Goal: Task Accomplishment & Management: Use online tool/utility

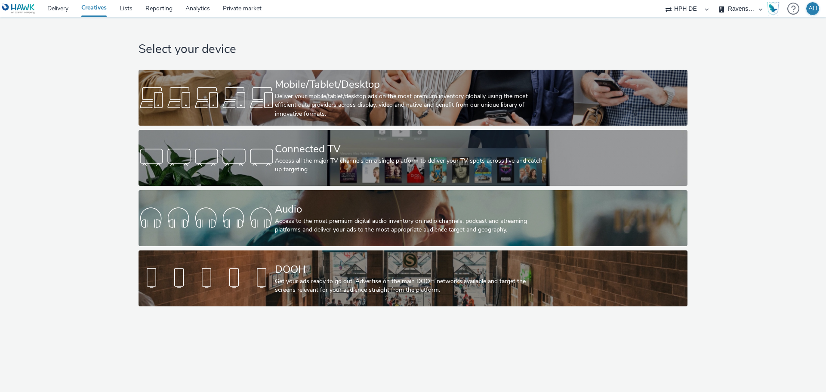
select select "3accb258-2b8e-4def-9b79-8de5f579532c"
select select "2562cb3d-37f0-49a6-a58d-7410206217a8"
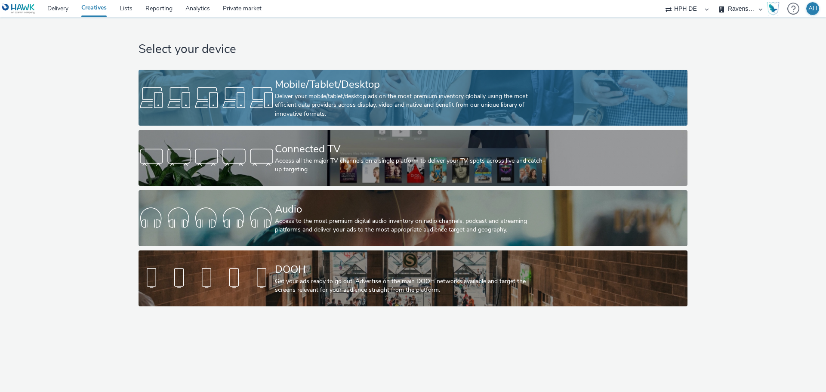
click at [299, 104] on div "Deliver your mobile/tablet/desktop ads on the most premium inventory globally u…" at bounding box center [411, 105] width 273 height 26
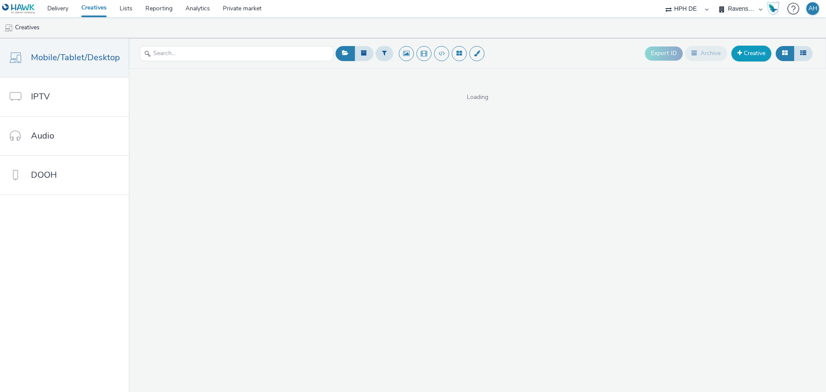
click at [752, 58] on link "Creative" at bounding box center [751, 53] width 40 height 15
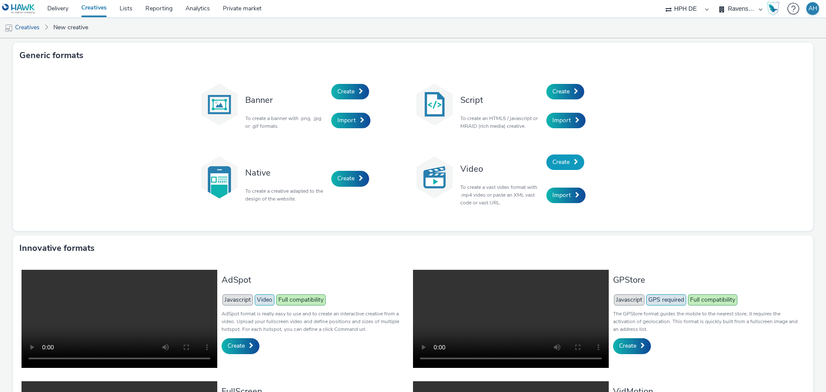
click at [565, 164] on span "Create" at bounding box center [560, 162] width 17 height 8
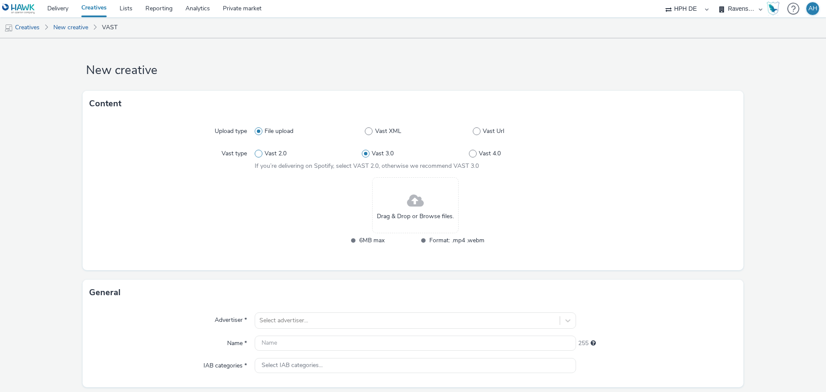
click at [266, 154] on span "Vast 2.0" at bounding box center [276, 153] width 22 height 9
click at [260, 154] on input "Vast 2.0" at bounding box center [258, 154] width 6 height 6
radio input "true"
radio input "false"
click at [489, 133] on span "Vast Url" at bounding box center [494, 131] width 22 height 9
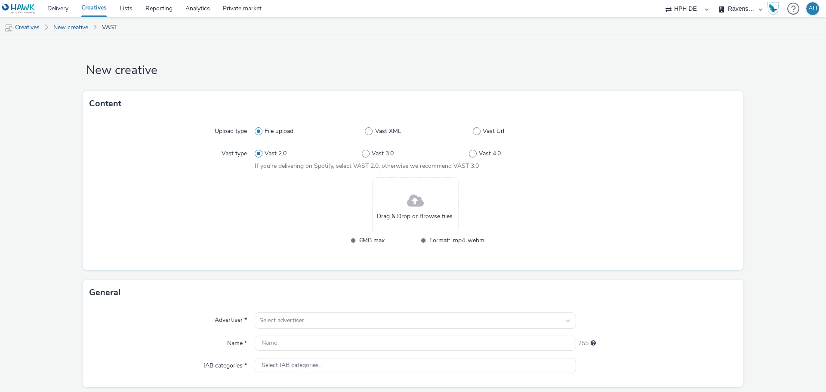
click at [478, 133] on input "Vast Url" at bounding box center [476, 132] width 6 height 6
radio input "false"
radio input "true"
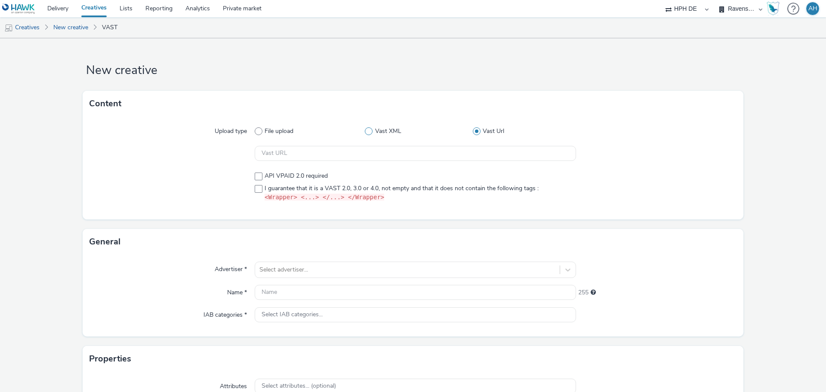
click at [376, 131] on span "Vast XML" at bounding box center [388, 131] width 26 height 9
click at [370, 131] on input "Vast XML" at bounding box center [368, 132] width 6 height 6
radio input "true"
radio input "false"
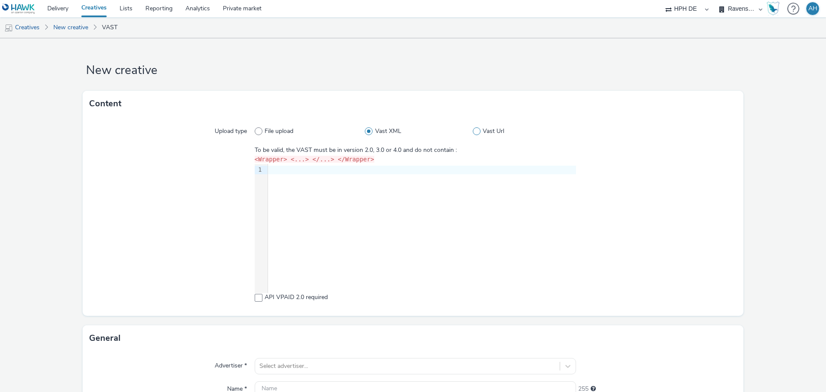
click at [486, 130] on span "Vast Url" at bounding box center [494, 131] width 22 height 9
click at [478, 130] on input "Vast Url" at bounding box center [476, 132] width 6 height 6
radio input "false"
radio input "true"
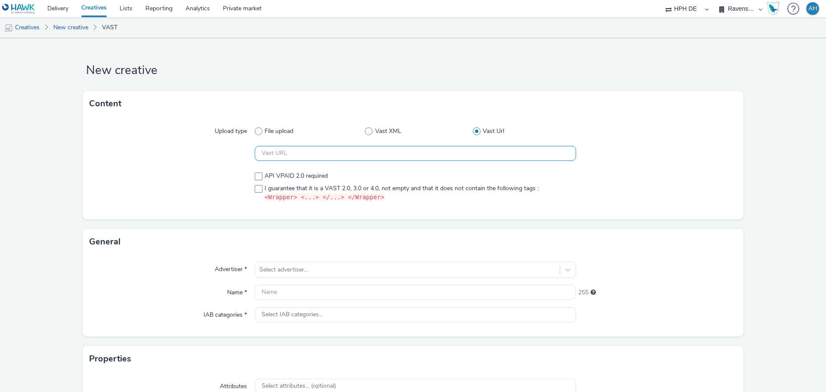
click at [300, 148] on input "text" at bounding box center [415, 153] width 321 height 15
paste input "https://[DOMAIN_NAME]/ddm/pfadx/[DOMAIN_NAME]/B34163900.429421201;sz=0x0;ord=[t…"
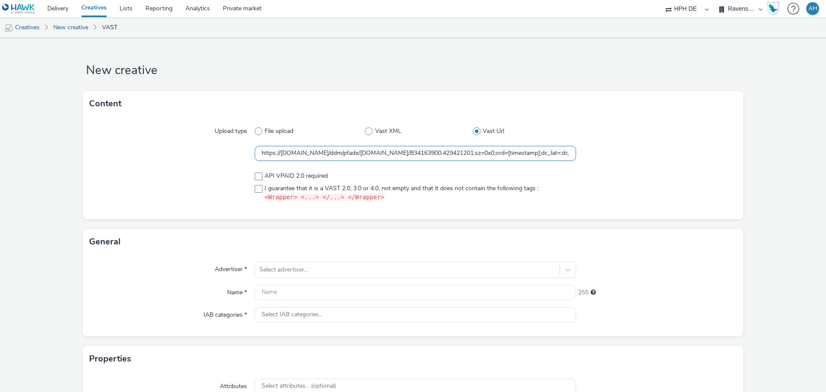
scroll to position [0, 658]
type input "https://[DOMAIN_NAME]/ddm/pfadx/[DOMAIN_NAME]/B34163900.429421201;sz=0x0;ord=[t…"
click at [256, 187] on span at bounding box center [259, 189] width 8 height 8
checkbox input "true"
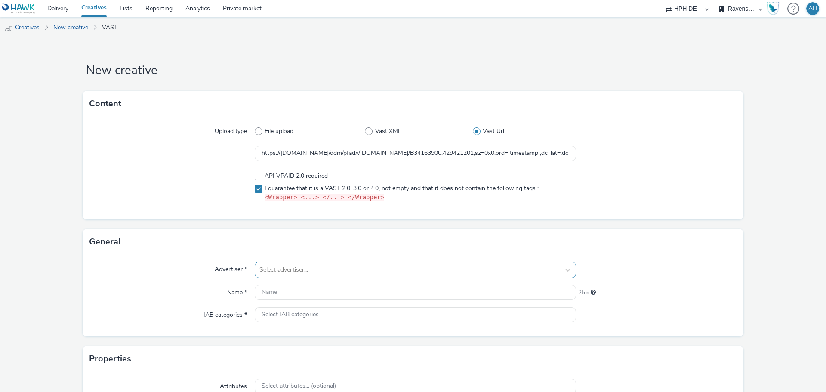
click at [330, 263] on div "Select advertiser..." at bounding box center [407, 270] width 305 height 14
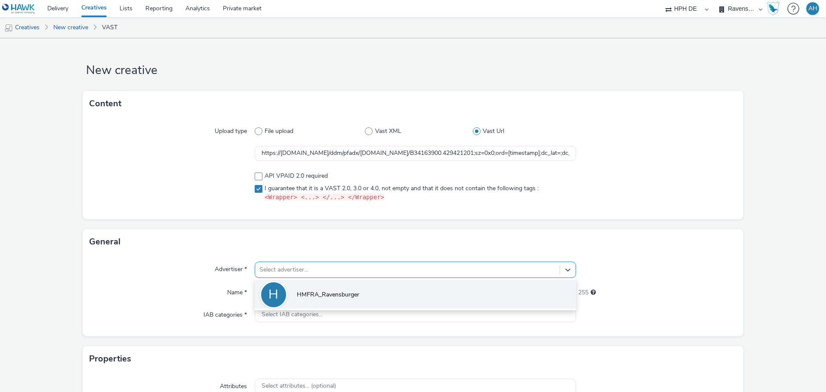
click at [331, 296] on span "HMFRA_Ravensburger" at bounding box center [328, 294] width 62 height 9
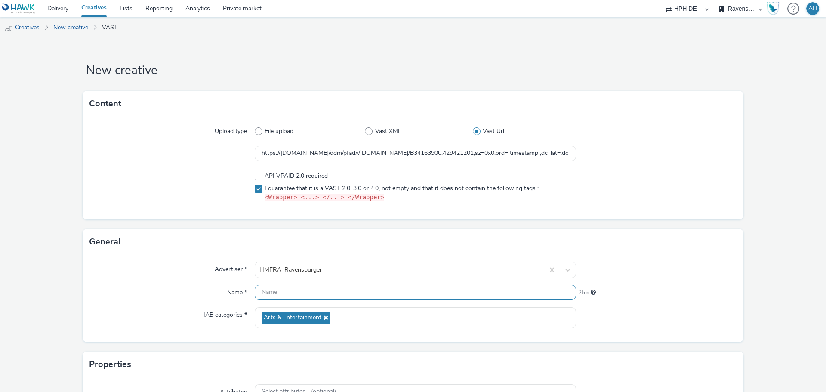
click at [275, 297] on input "text" at bounding box center [415, 292] width 321 height 15
paste input "HPH_RON_1x1_CPM_PCC_NRT_PreMidRoll_NULL_NULL_KidsCuratedMarketplace_Dinosaurier"
click at [537, 286] on input "HPH_RON_1x1_CPM_PCC_NRT_PreMidRoll_NULL_NULL_KidsCuratedMarketplace_Dinosaurier_" at bounding box center [415, 292] width 321 height 15
paste input "429421201"
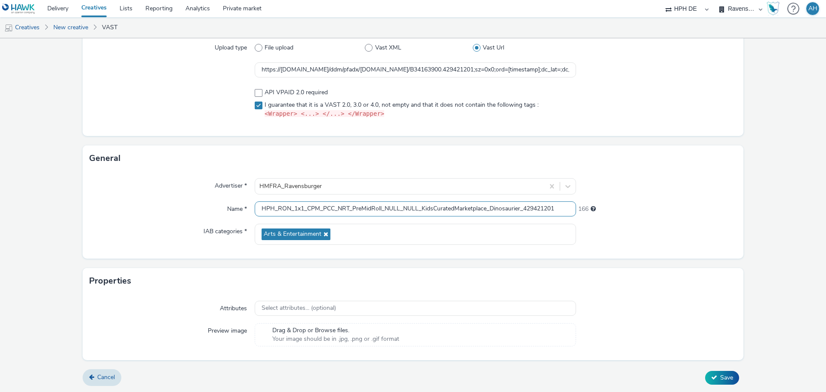
type input "HPH_RON_1x1_CPM_PCC_NRT_PreMidRoll_NULL_NULL_KidsCuratedMarketplace_Dinosaurier…"
click at [150, 263] on form "New creative Content Upload type File upload Vast XML Vast Url https://[DOMAIN_…" at bounding box center [413, 174] width 826 height 438
click at [722, 379] on span "Save" at bounding box center [726, 377] width 13 height 8
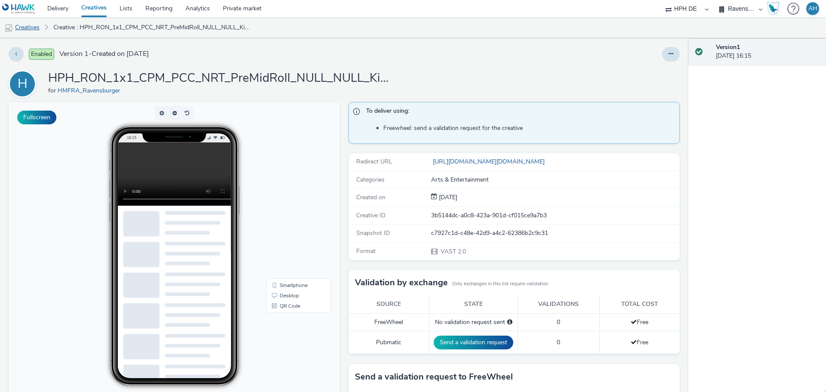
click at [38, 30] on link "Creatives" at bounding box center [22, 27] width 44 height 21
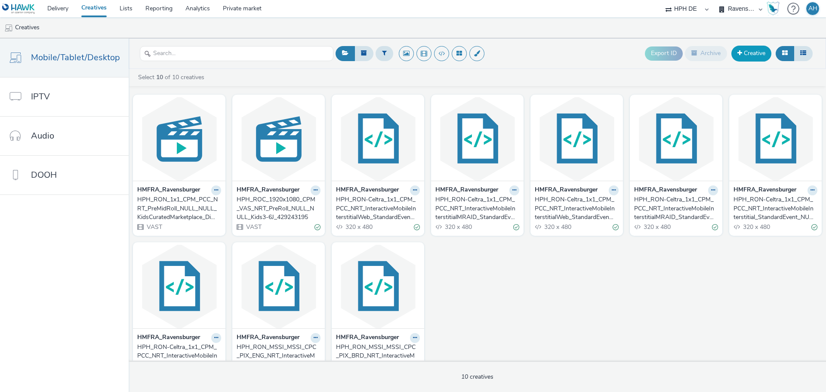
click at [762, 52] on link "Creative" at bounding box center [751, 53] width 40 height 15
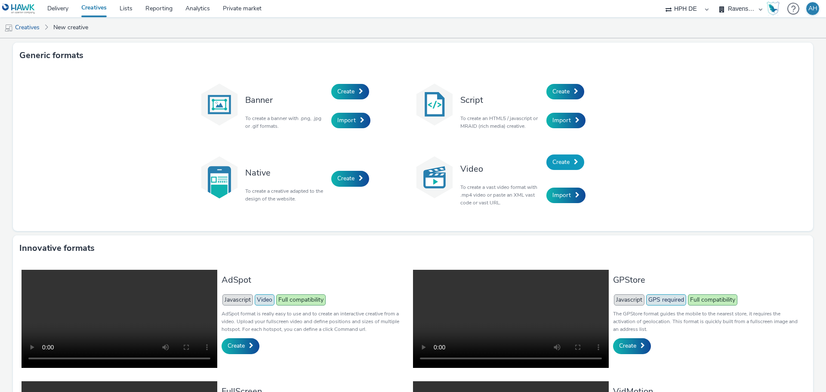
click at [561, 162] on span "Create" at bounding box center [560, 162] width 17 height 8
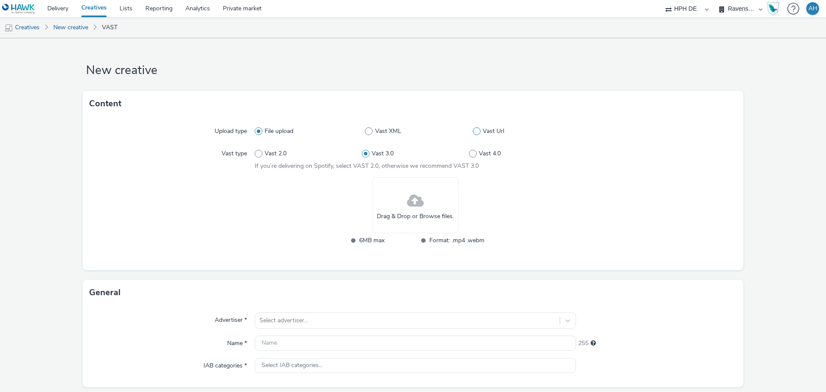
click at [491, 129] on span "Vast Url" at bounding box center [494, 131] width 22 height 9
click at [478, 129] on input "Vast Url" at bounding box center [476, 132] width 6 height 6
radio input "false"
radio input "true"
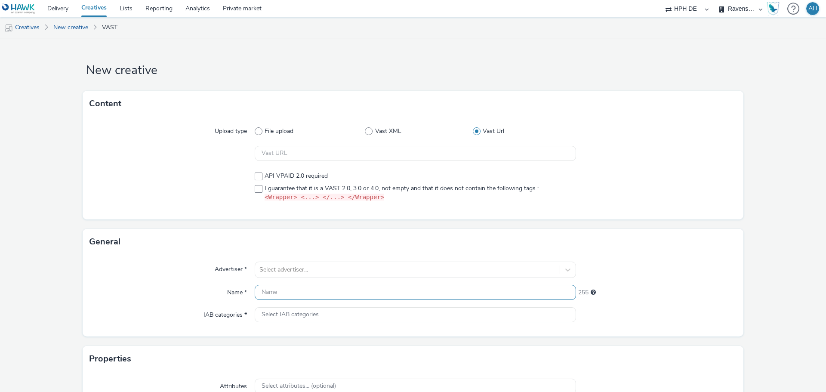
click at [315, 296] on input "text" at bounding box center [415, 292] width 321 height 15
paste input "HPH_RON_1x1_CPM_PCC_NRT_PreMidRoll_NULL_NULL_KidsCuratedMarketplace_Dampflok"
click at [530, 288] on input "HPH_RON_1x1_CPM_PCC_NRT_PreMidRoll_NULL_NULL_KidsCuratedMarketplace_Dampflok_" at bounding box center [415, 292] width 321 height 15
paste input "430007517"
type input "HPH_RON_1x1_CPM_PCC_NRT_PreMidRoll_NULL_NULL_KidsCuratedMarketplace_Dampflok_43…"
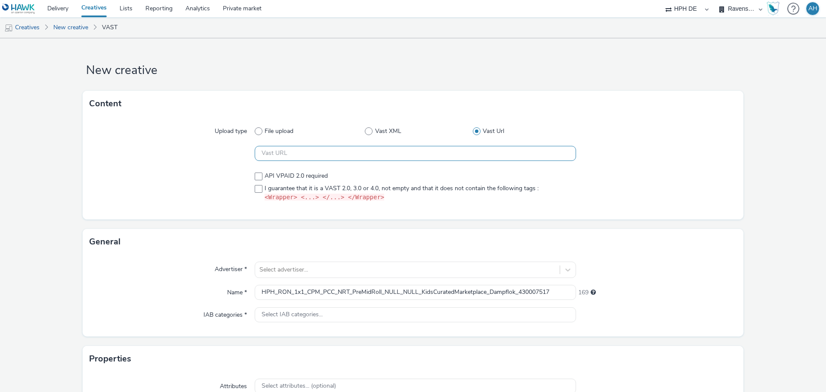
click at [296, 155] on input "text" at bounding box center [415, 153] width 321 height 15
paste input "https://[DOMAIN_NAME]/ddm/pfadx/[DOMAIN_NAME]/B34163900.430007517;sz=0x0;ord=[t…"
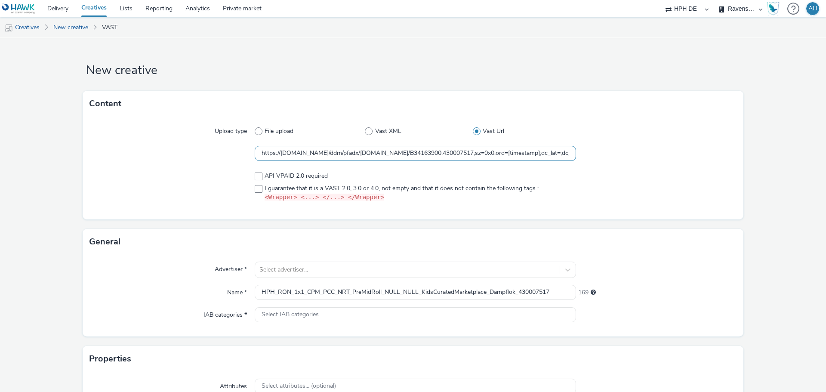
scroll to position [0, 658]
type input "https://[DOMAIN_NAME]/ddm/pfadx/[DOMAIN_NAME]/B34163900.430007517;sz=0x0;ord=[t…"
click at [259, 189] on span at bounding box center [259, 189] width 8 height 8
checkbox input "true"
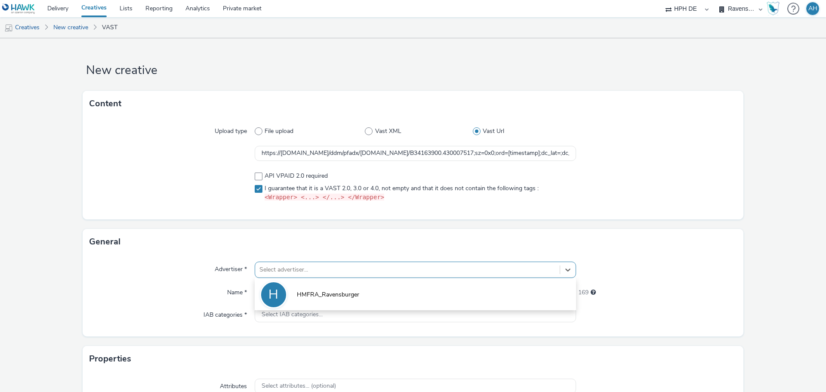
click at [302, 274] on div at bounding box center [407, 270] width 296 height 10
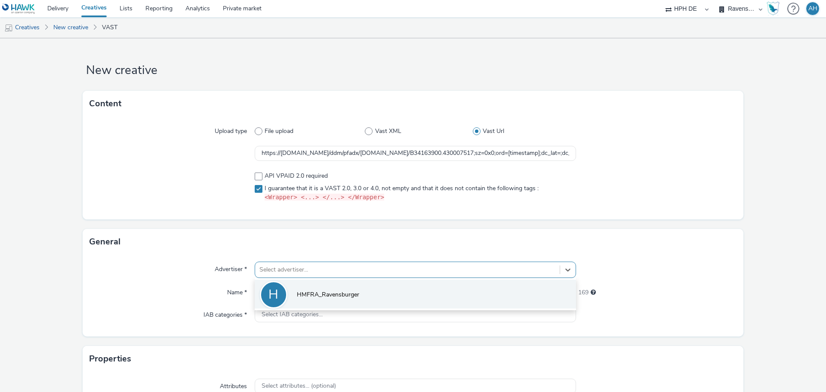
click at [310, 290] on span "HMFRA_Ravensburger" at bounding box center [328, 294] width 62 height 9
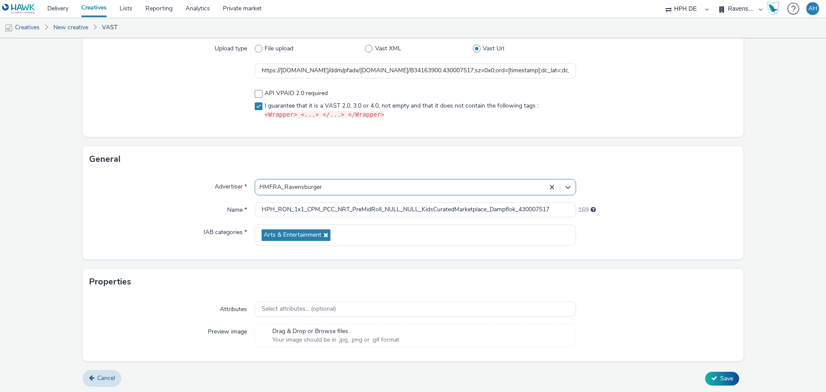
scroll to position [83, 0]
click at [713, 372] on button "Save" at bounding box center [722, 378] width 34 height 14
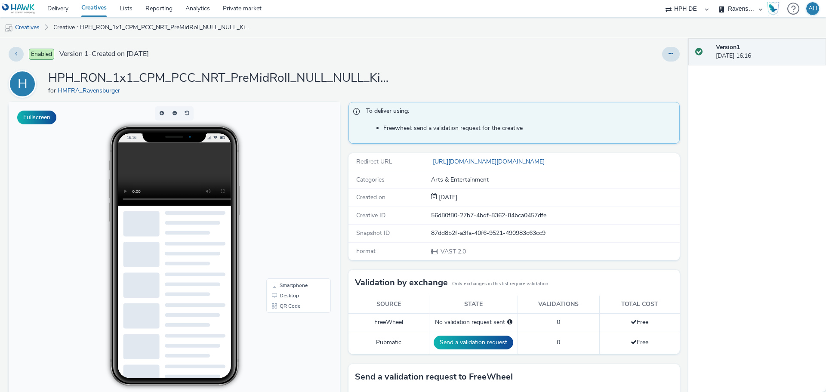
click at [136, 179] on video at bounding box center [181, 173] width 126 height 63
click at [26, 28] on link "Creatives" at bounding box center [22, 27] width 44 height 21
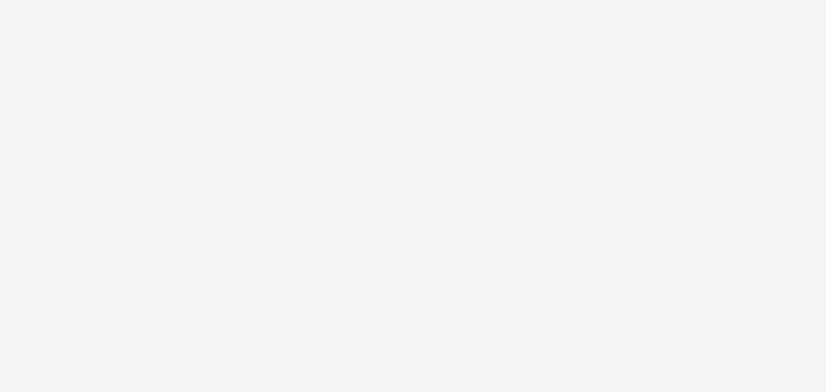
select select "3accb258-2b8e-4def-9b79-8de5f579532c"
select select "2562cb3d-37f0-49a6-a58d-7410206217a8"
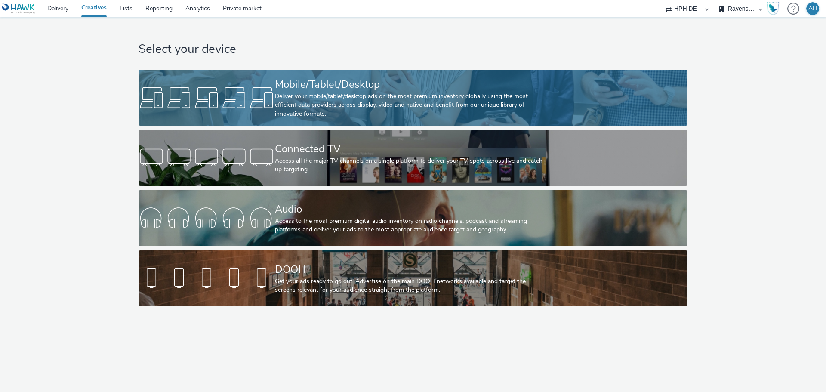
click at [345, 81] on div "Mobile/Tablet/Desktop" at bounding box center [411, 84] width 273 height 15
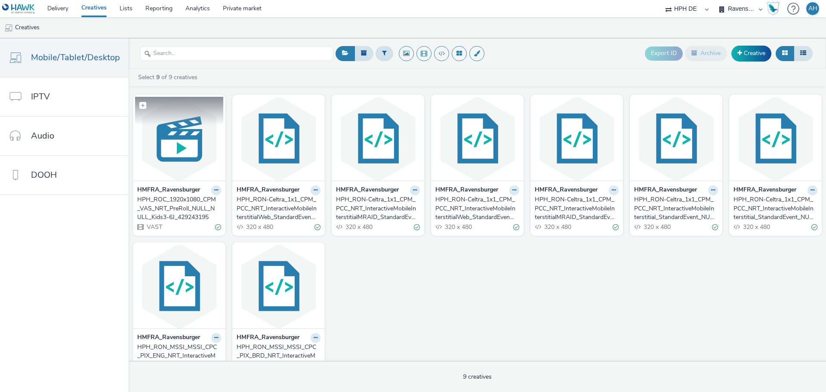
click at [176, 147] on img at bounding box center [179, 139] width 88 height 84
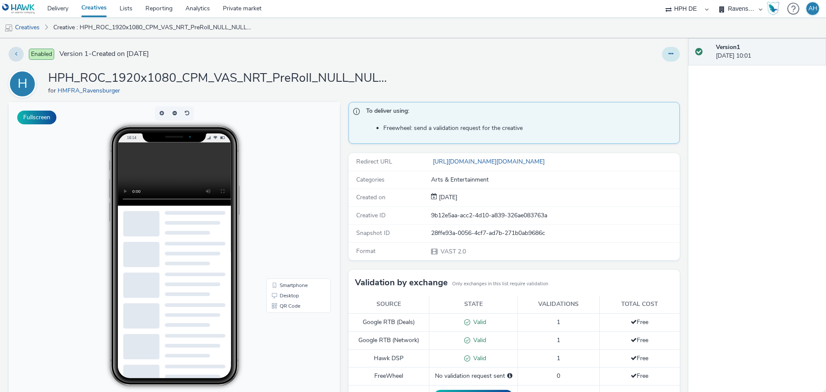
click at [667, 55] on button at bounding box center [671, 54] width 18 height 15
click at [653, 65] on link "Edit" at bounding box center [647, 71] width 65 height 17
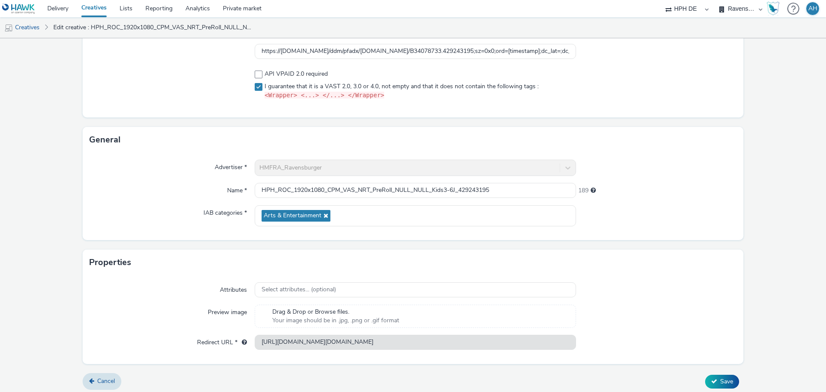
scroll to position [106, 0]
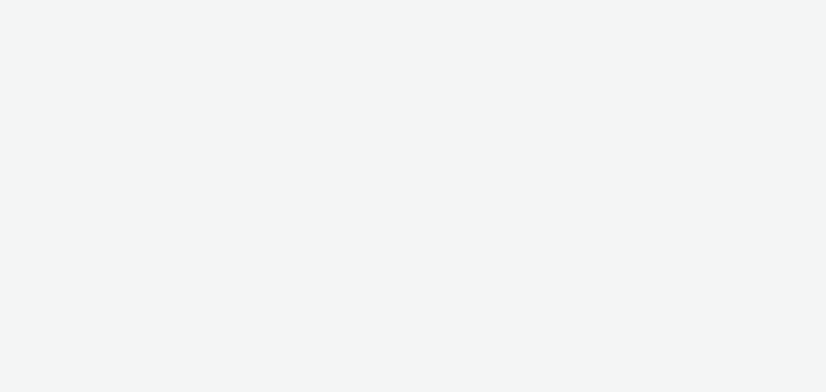
select select "3accb258-2b8e-4def-9b79-8de5f579532c"
select select "2562cb3d-37f0-49a6-a58d-7410206217a8"
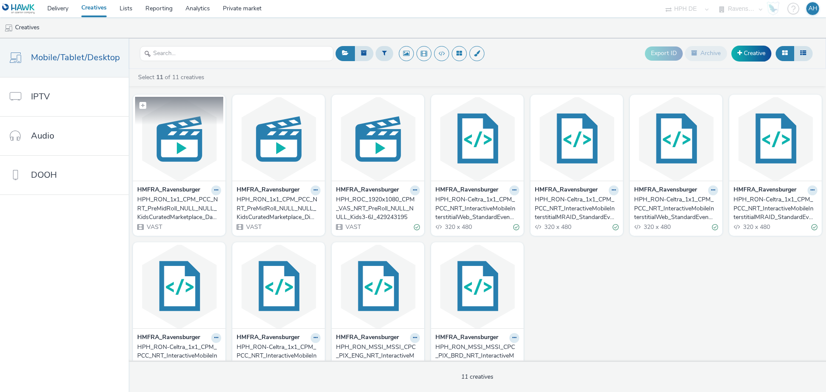
click at [176, 143] on img at bounding box center [179, 139] width 88 height 84
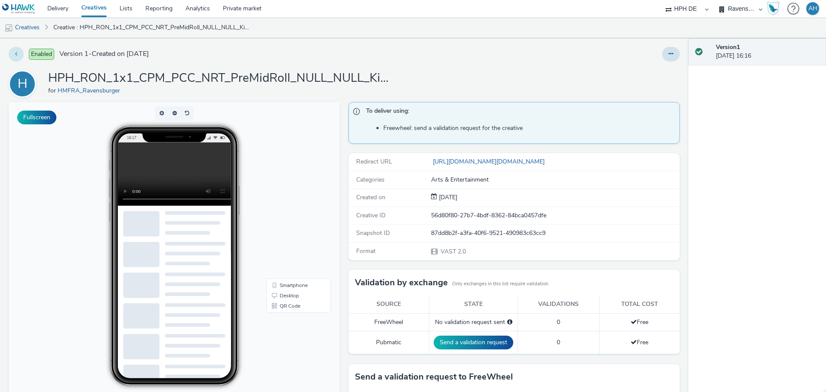
click at [20, 56] on button at bounding box center [16, 54] width 15 height 15
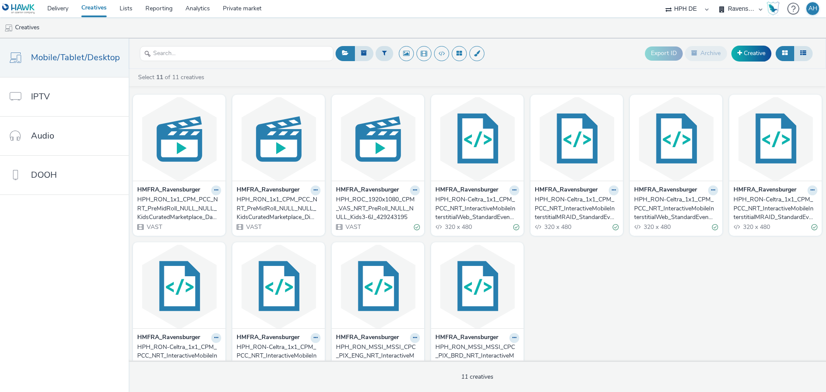
click at [595, 275] on div "HMFRA_Ravensburger HPH_RON_1x1_CPM_PCC_NRT_PreMidRoll_NULL_NULL_KidsCuratedMark…" at bounding box center [477, 238] width 697 height 296
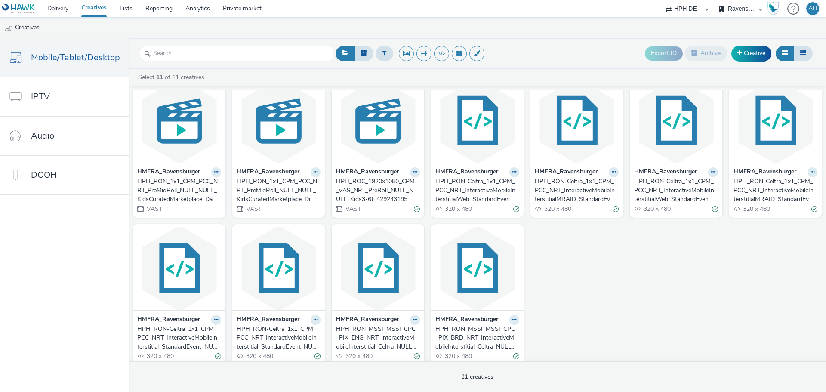
scroll to position [27, 0]
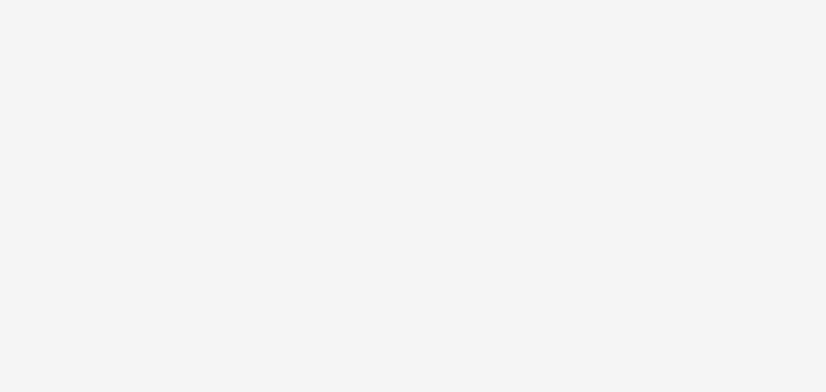
select select "3accb258-2b8e-4def-9b79-8de5f579532c"
select select "2562cb3d-37f0-49a6-a58d-7410206217a8"
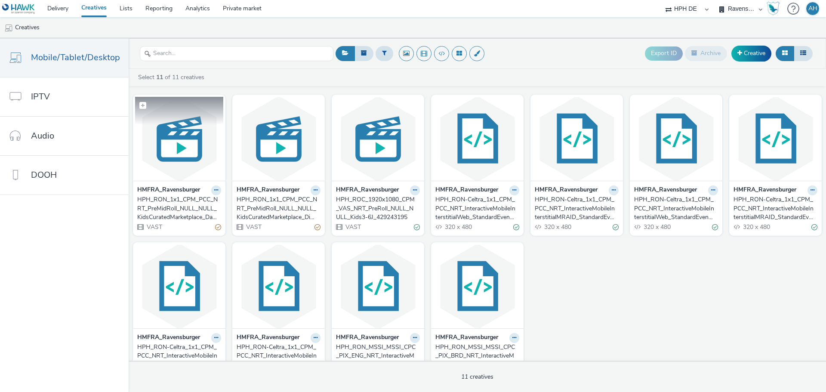
click at [196, 130] on img at bounding box center [179, 139] width 88 height 84
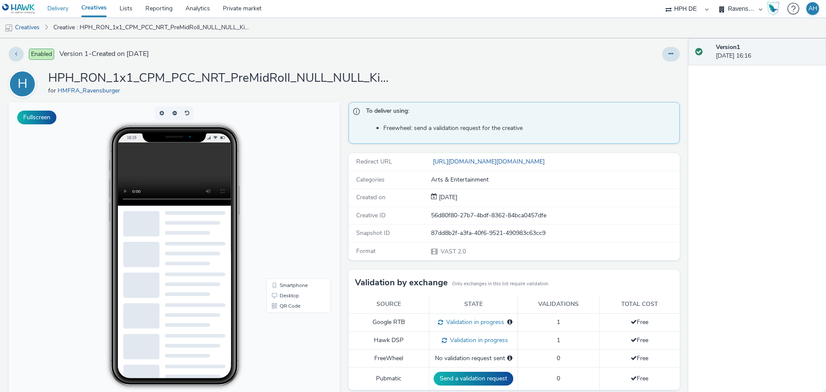
click at [54, 6] on link "Delivery" at bounding box center [58, 8] width 34 height 17
